Goal: Task Accomplishment & Management: Use online tool/utility

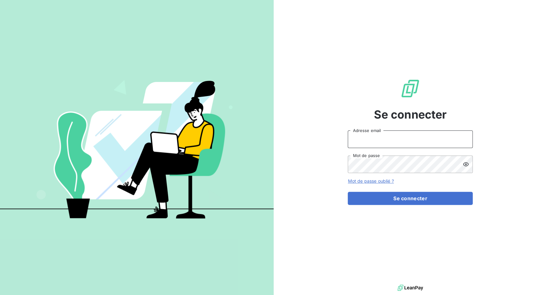
click at [376, 143] on input "Adresse email" at bounding box center [410, 139] width 125 height 18
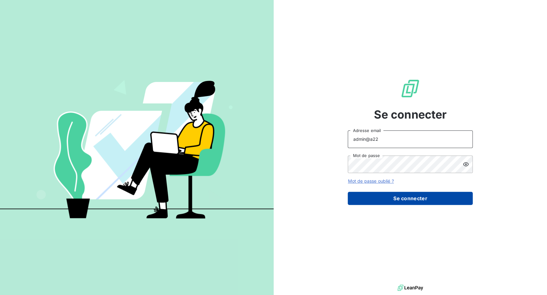
type input "admin@a22"
click at [388, 196] on button "Se connecter" at bounding box center [410, 198] width 125 height 13
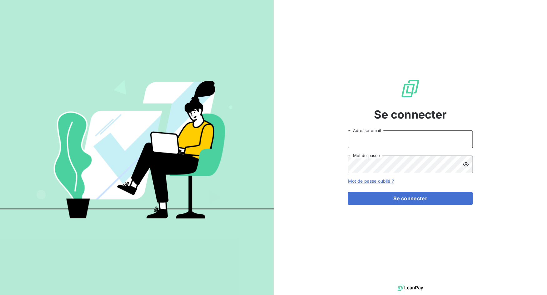
click at [379, 138] on input "Adresse email" at bounding box center [410, 139] width 125 height 18
drag, startPoint x: 371, startPoint y: 141, endPoint x: 395, endPoint y: 140, distance: 24.4
click at [395, 140] on input "admin@3dcelo" at bounding box center [410, 139] width 125 height 18
type input "admin@a22"
click at [348, 192] on button "Se connecter" at bounding box center [410, 198] width 125 height 13
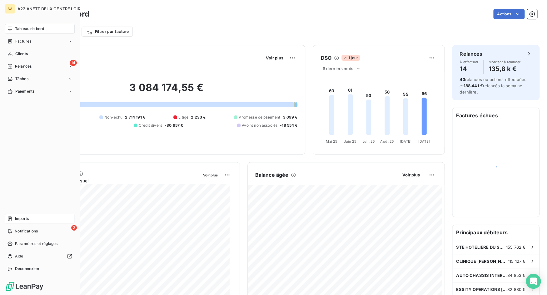
click at [16, 220] on span "Imports" at bounding box center [22, 219] width 14 height 6
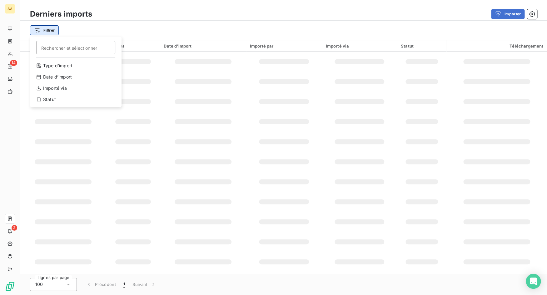
click at [48, 35] on html "AA 14 2 Derniers imports Importer Filtrer Rechercher et sélectionner Type d’imp…" at bounding box center [273, 147] width 547 height 295
click at [55, 63] on div "Type d’import" at bounding box center [76, 66] width 87 height 10
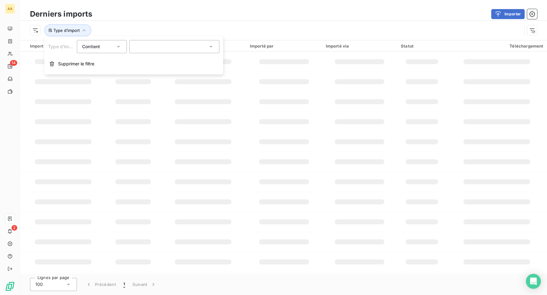
click at [137, 43] on div at bounding box center [174, 46] width 90 height 13
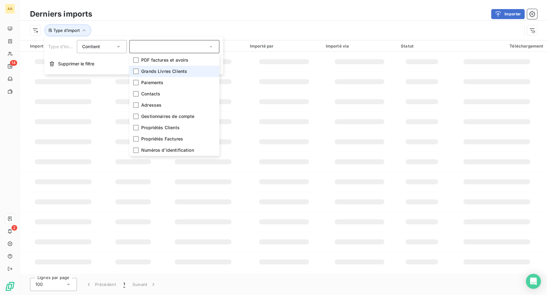
click at [149, 68] on li "Grands Livres Clients" at bounding box center [174, 71] width 90 height 11
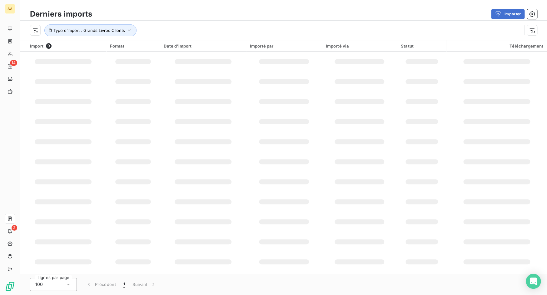
click at [174, 19] on div "Derniers imports Importer" at bounding box center [283, 14] width 527 height 13
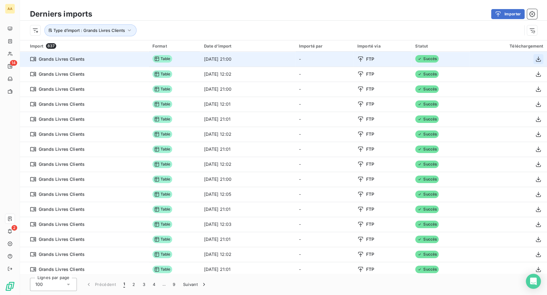
click at [536, 59] on icon "button" at bounding box center [538, 58] width 5 height 5
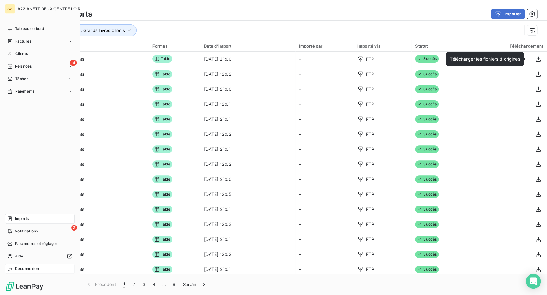
click at [15, 271] on div "Déconnexion" at bounding box center [40, 268] width 70 height 10
